Goal: Information Seeking & Learning: Check status

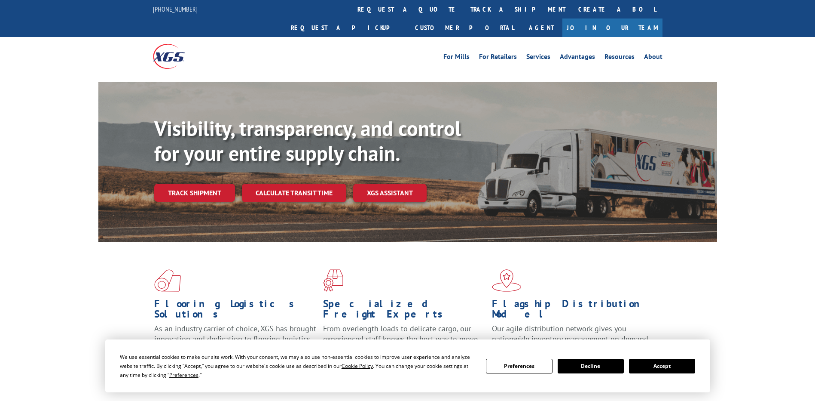
click at [190, 188] on div "Visibility, transparency, and control for your entire supply chain. Track shipm…" at bounding box center [435, 176] width 563 height 120
click at [188, 184] on link "Track shipment" at bounding box center [194, 193] width 81 height 18
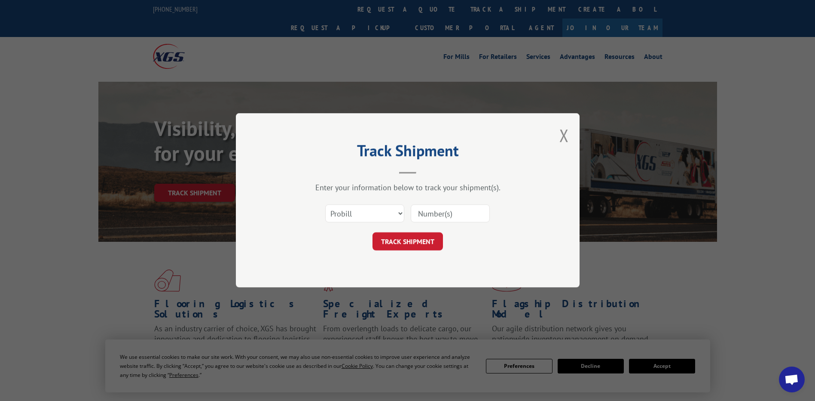
click at [444, 216] on input at bounding box center [450, 214] width 79 height 18
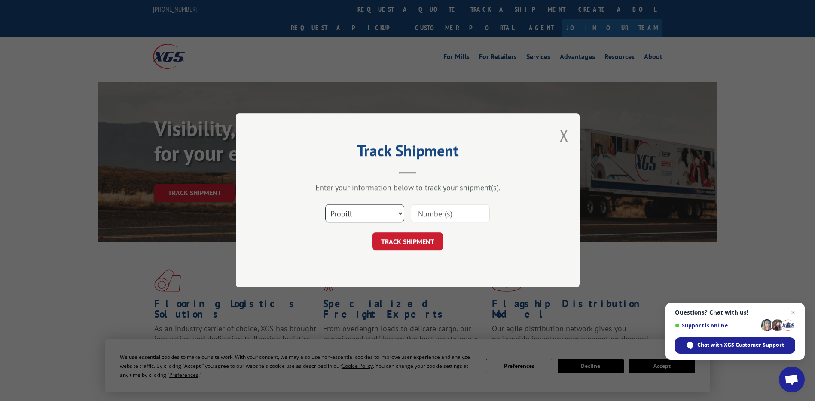
click at [390, 214] on select "Select category... Probill BOL PO" at bounding box center [364, 214] width 79 height 18
select select "po"
click at [325, 205] on select "Select category... Probill BOL PO" at bounding box center [364, 214] width 79 height 18
paste input "13504106"
type input "13504106"
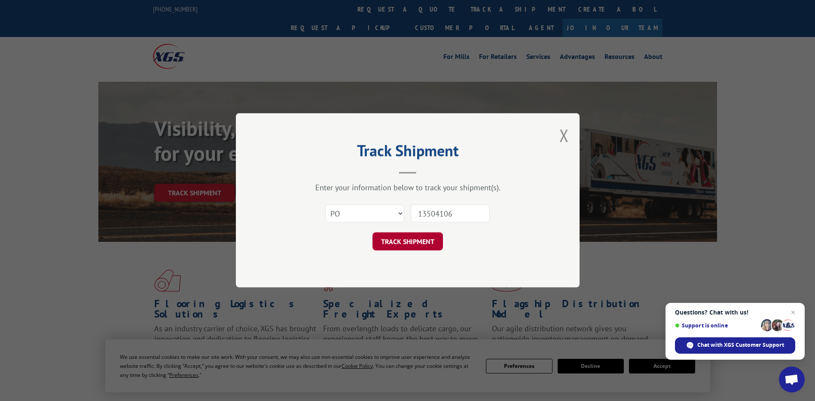
click at [406, 240] on button "TRACK SHIPMENT" at bounding box center [408, 242] width 70 height 18
